Goal: Check status: Check status

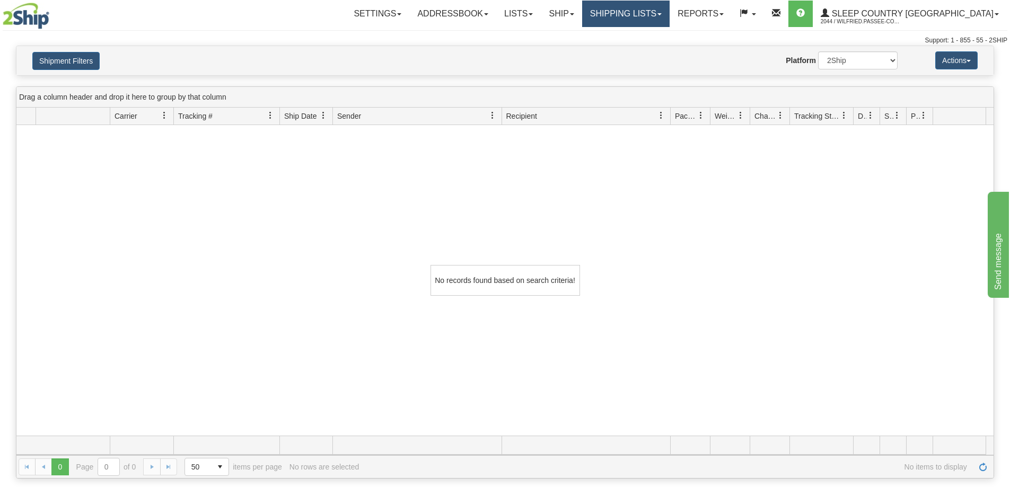
click at [656, 15] on link "Shipping lists" at bounding box center [625, 14] width 87 height 27
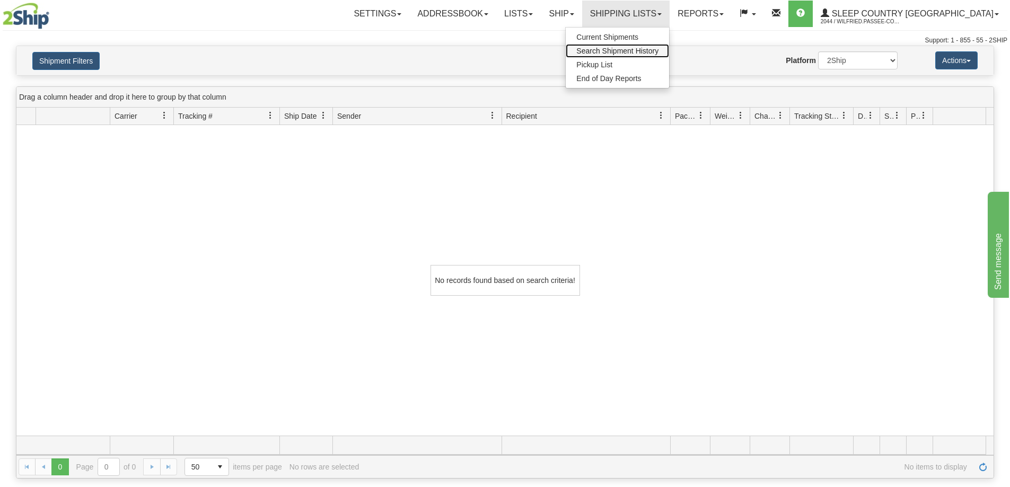
click at [656, 54] on span "Search Shipment History" at bounding box center [617, 51] width 82 height 8
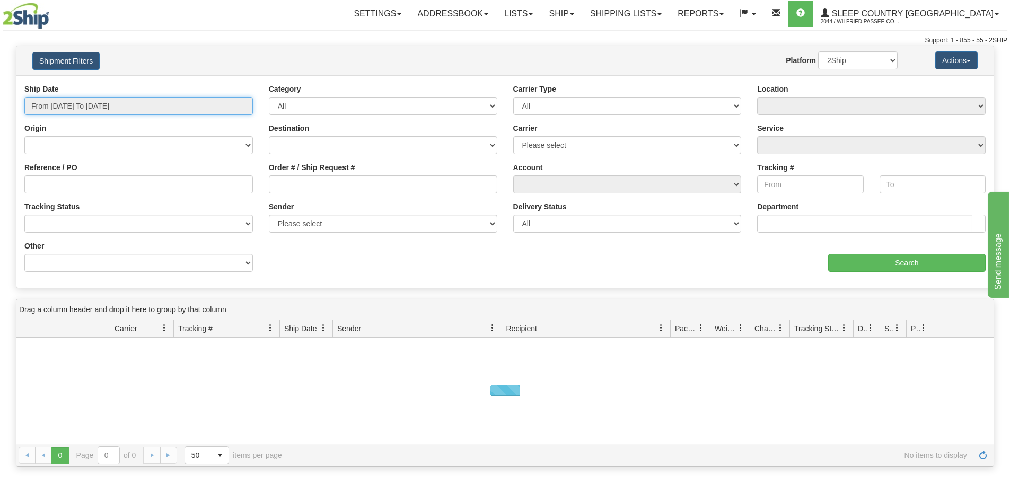
click at [83, 106] on input "From [DATE] To [DATE]" at bounding box center [138, 106] width 228 height 18
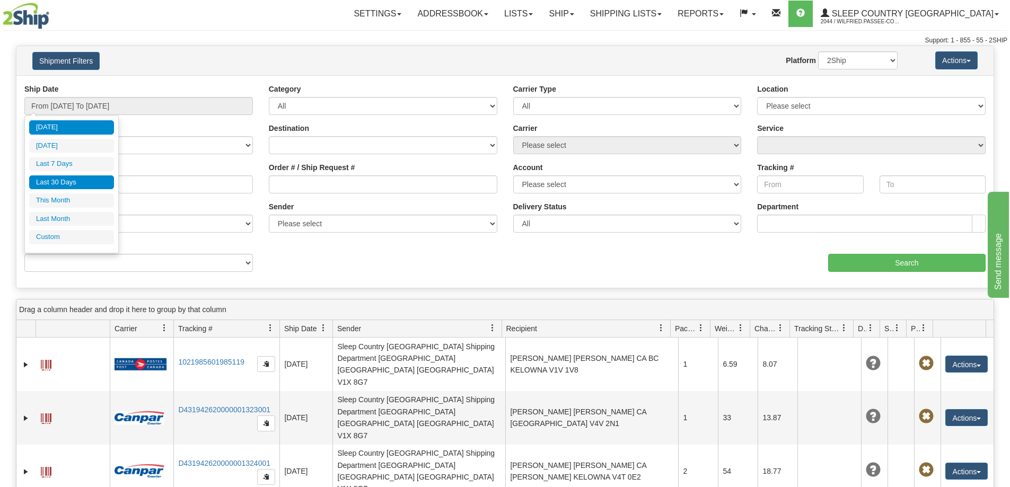
click at [86, 180] on li "Last 30 Days" at bounding box center [71, 182] width 85 height 14
type input "From [DATE] To [DATE]"
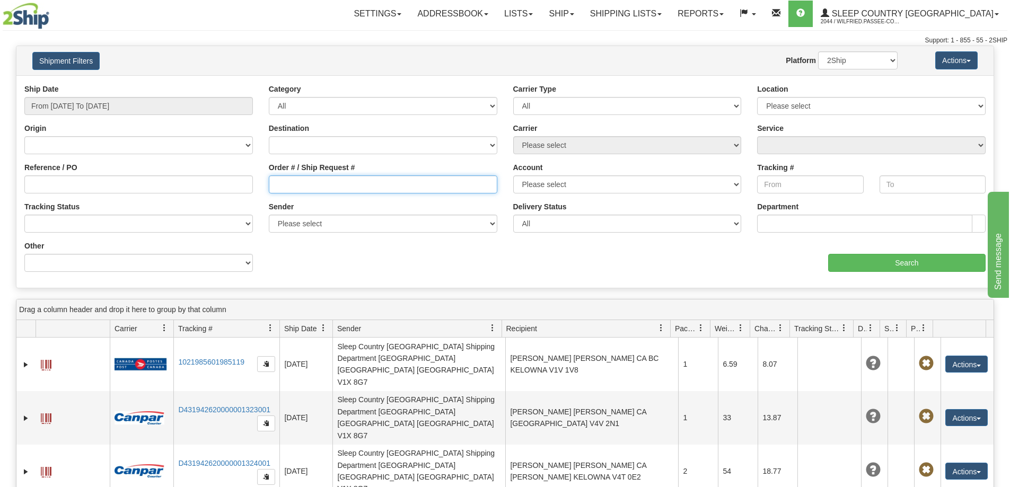
click at [297, 184] on input "Order # / Ship Request #" at bounding box center [383, 184] width 228 height 18
paste input "9000I058498"
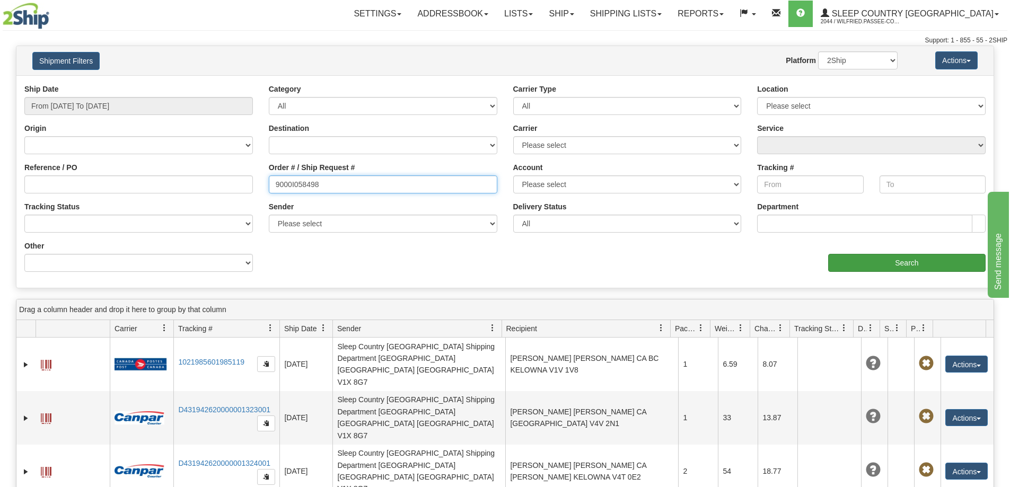
type input "9000I058498"
click at [915, 268] on input "Search" at bounding box center [906, 263] width 157 height 18
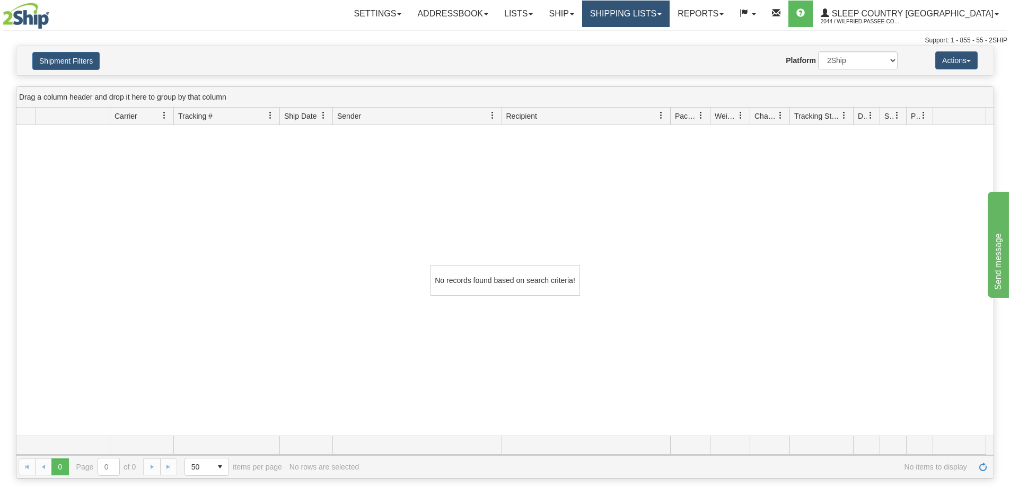
drag, startPoint x: 664, startPoint y: 11, endPoint x: 661, endPoint y: 40, distance: 29.3
click at [664, 12] on link "Shipping lists" at bounding box center [625, 14] width 87 height 27
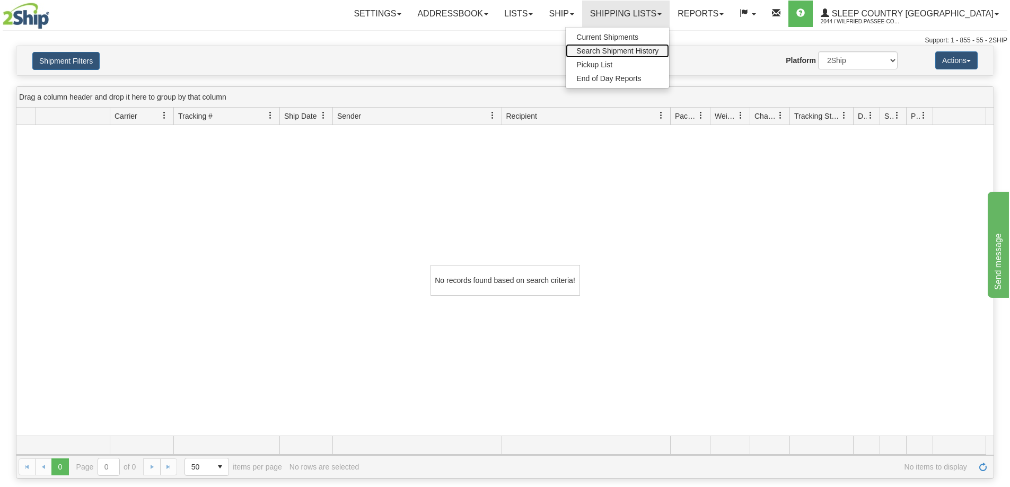
click at [658, 48] on span "Search Shipment History" at bounding box center [617, 51] width 82 height 8
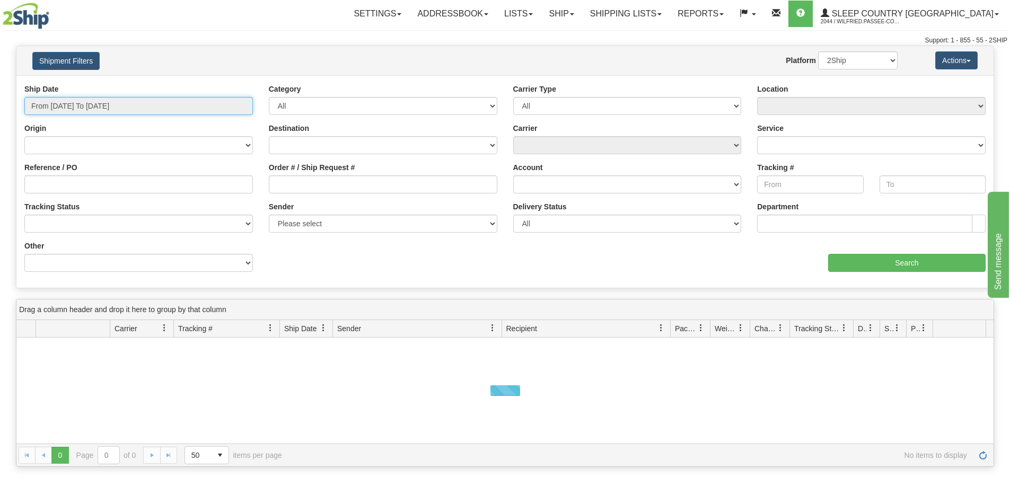
click at [90, 106] on input "From [DATE] To [DATE]" at bounding box center [138, 106] width 228 height 18
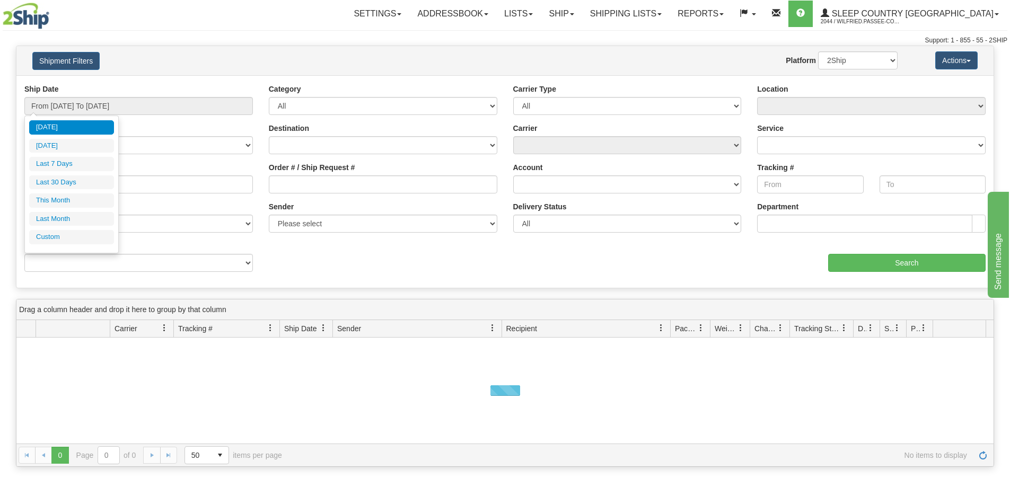
drag, startPoint x: 55, startPoint y: 182, endPoint x: 61, endPoint y: 187, distance: 8.1
click at [54, 183] on li "Last 30 Days" at bounding box center [71, 182] width 85 height 14
type input "From [DATE] To [DATE]"
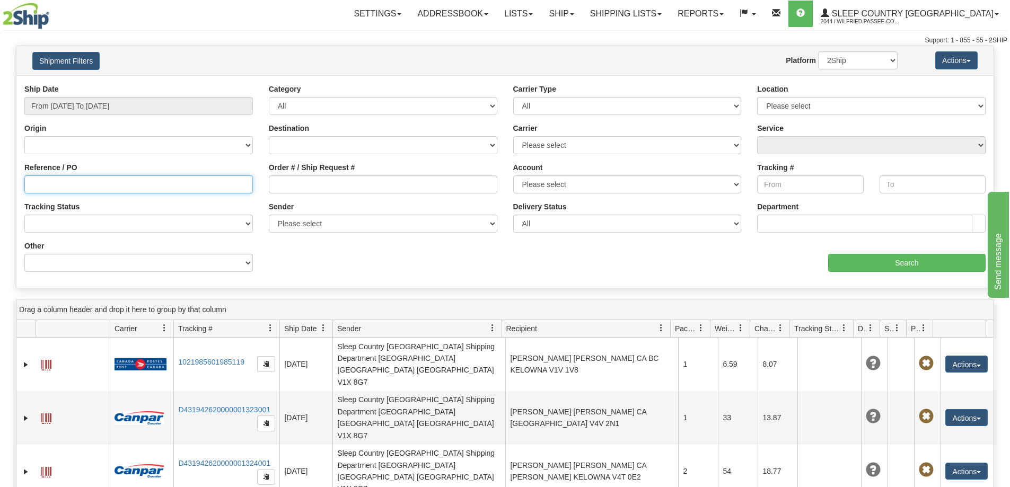
click at [103, 183] on input "Reference / PO" at bounding box center [138, 184] width 228 height 18
paste input "9000I058498"
type input "9000I058498"
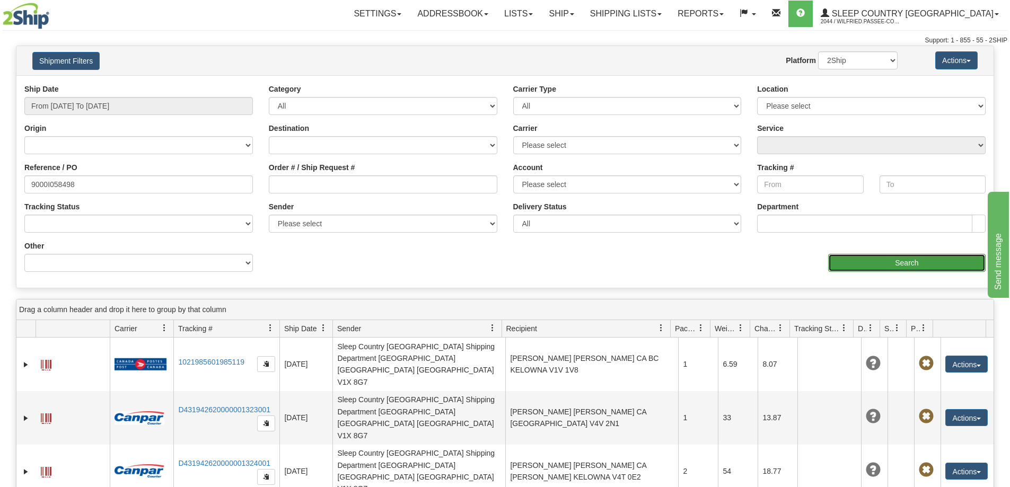
click at [913, 266] on input "Search" at bounding box center [906, 263] width 157 height 18
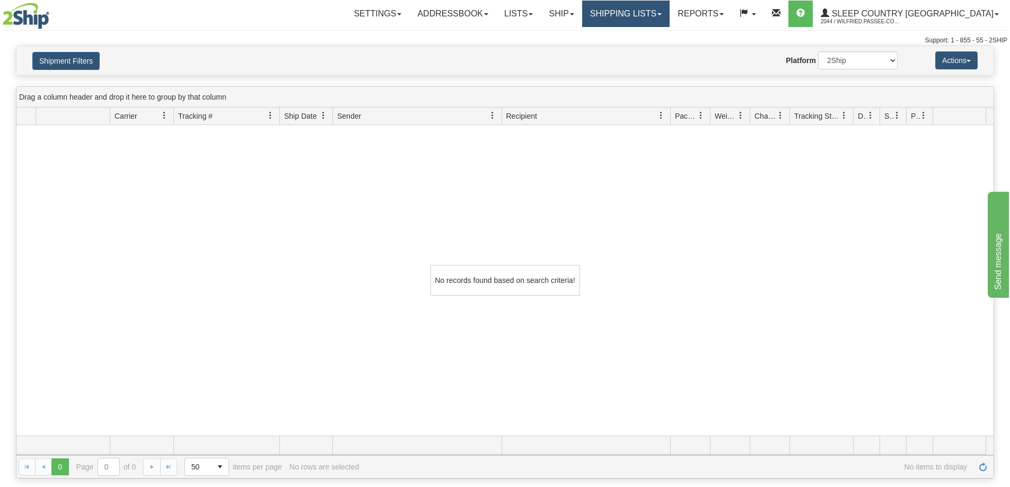
click at [652, 9] on link "Shipping lists" at bounding box center [625, 14] width 87 height 27
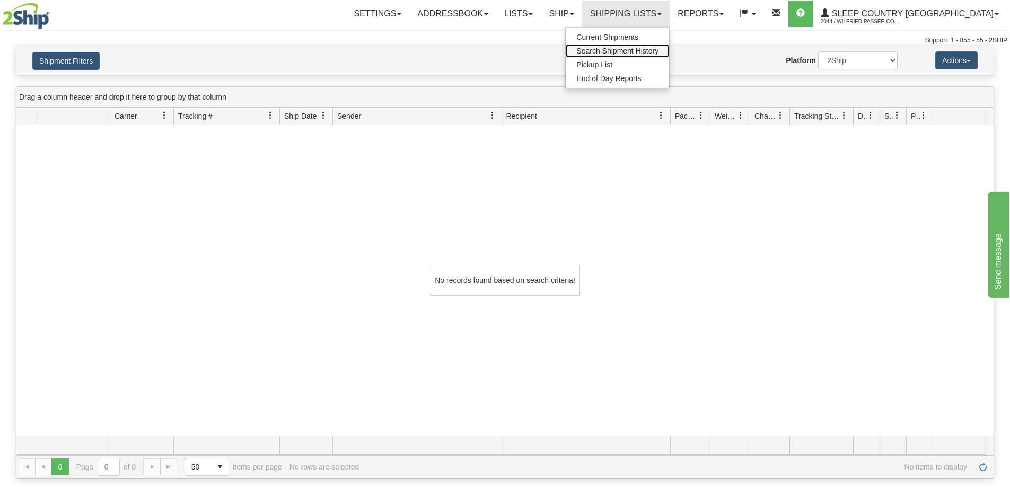
click at [658, 50] on span "Search Shipment History" at bounding box center [617, 51] width 82 height 8
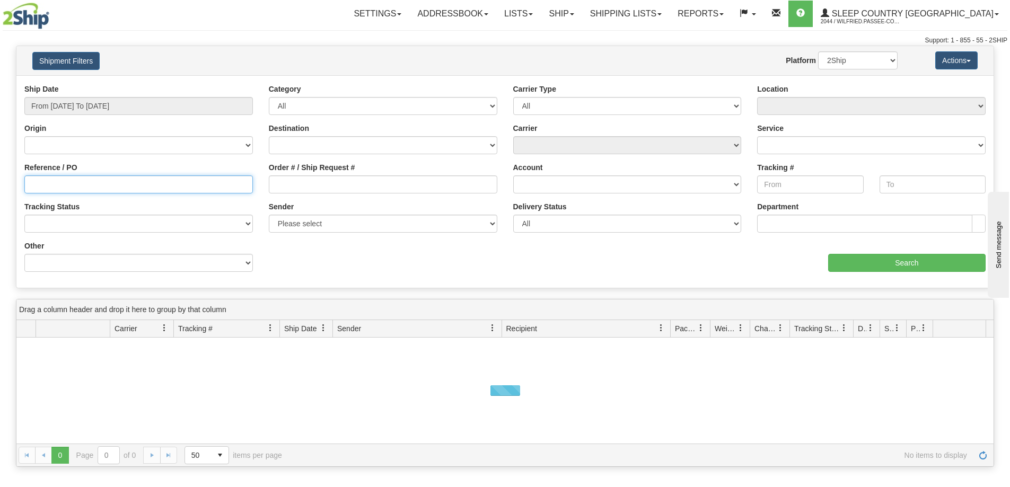
click at [136, 191] on input "Reference / PO" at bounding box center [138, 184] width 228 height 18
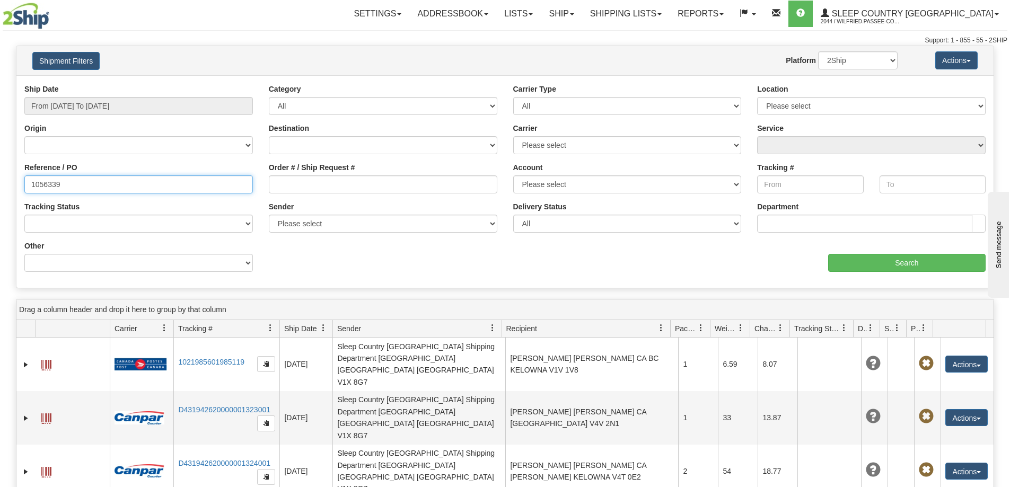
type input "1056339"
click at [133, 107] on input "From [DATE] To [DATE]" at bounding box center [138, 106] width 228 height 18
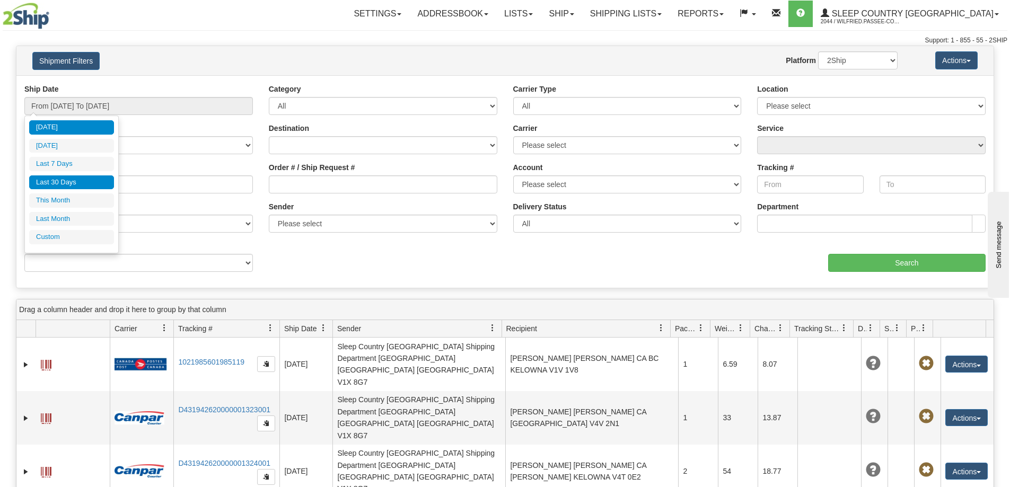
drag, startPoint x: 75, startPoint y: 182, endPoint x: 156, endPoint y: 142, distance: 90.6
click at [75, 181] on li "Last 30 Days" at bounding box center [71, 182] width 85 height 14
type input "From [DATE] To [DATE]"
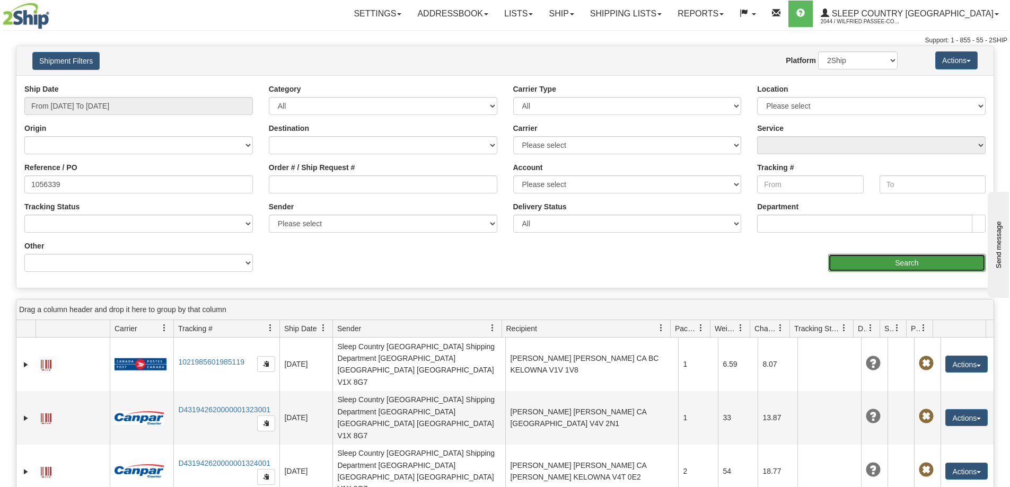
click at [867, 263] on input "Search" at bounding box center [906, 263] width 157 height 18
